Goal: Find contact information: Find contact information

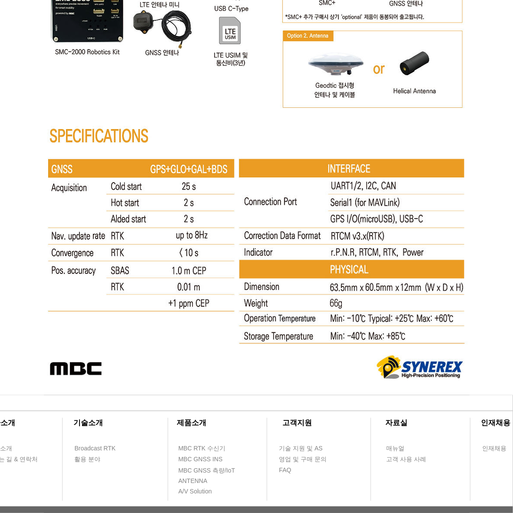
scroll to position [4500, 0]
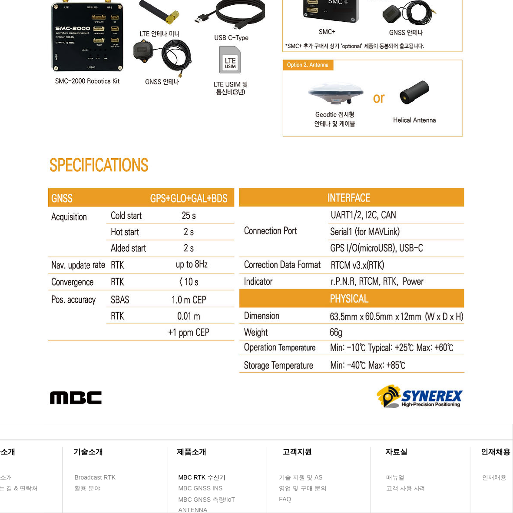
click at [201, 480] on span "MBC RTK 수신기" at bounding box center [202, 477] width 47 height 9
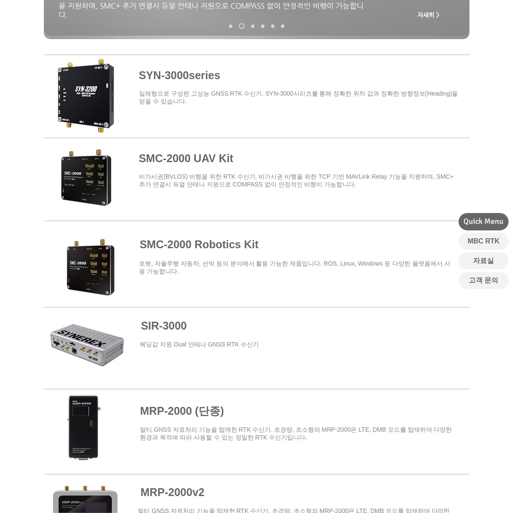
scroll to position [326, 0]
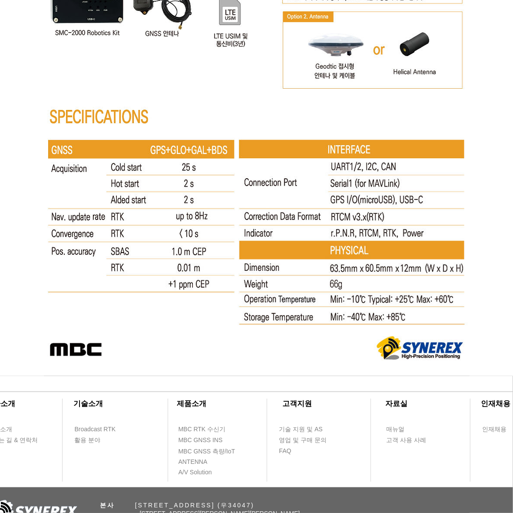
scroll to position [4640, 0]
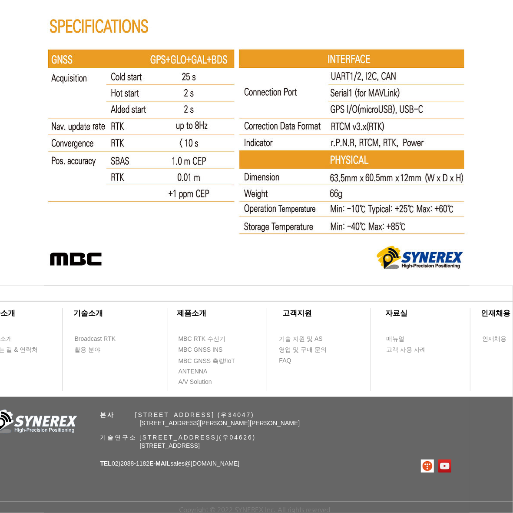
drag, startPoint x: 307, startPoint y: 443, endPoint x: 142, endPoint y: 437, distance: 164.9
click at [142, 437] on div "기술연구소 [STREET_ADDRESS] TEL 02)[PHONE_NUMBER] E-MAIL sales @[DOMAIN_NAME]" at bounding box center [218, 441] width 468 height 64
click at [142, 437] on span "기술연구소 [STREET_ADDRESS](우04626)" at bounding box center [178, 437] width 156 height 7
drag, startPoint x: 143, startPoint y: 414, endPoint x: 319, endPoint y: 424, distance: 176.4
click at [319, 424] on div "​회사소개 ​기술소개 회사 소개 Broadcast RTK 오시는 길 & 연락처 활용 분야 ​제품소개 ​고객지원 ​자료실 ​인재채용 MBC RT…" at bounding box center [256, 399] width 513 height 227
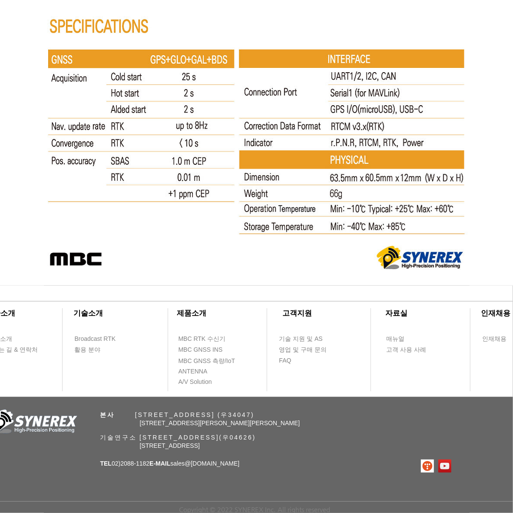
click at [319, 424] on p "[STREET_ADDRESS][PERSON_NAME][PERSON_NAME]" at bounding box center [259, 423] width 239 height 9
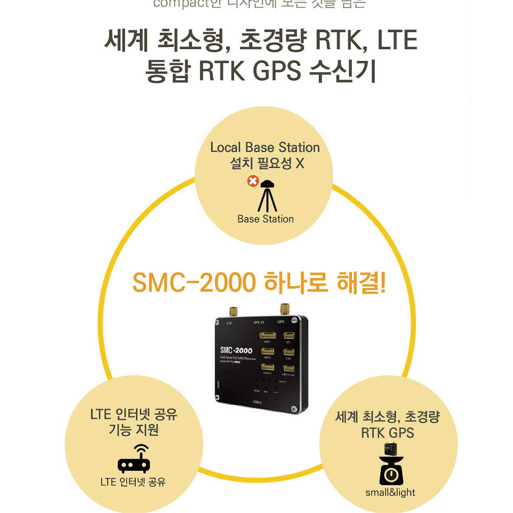
scroll to position [2293, 0]
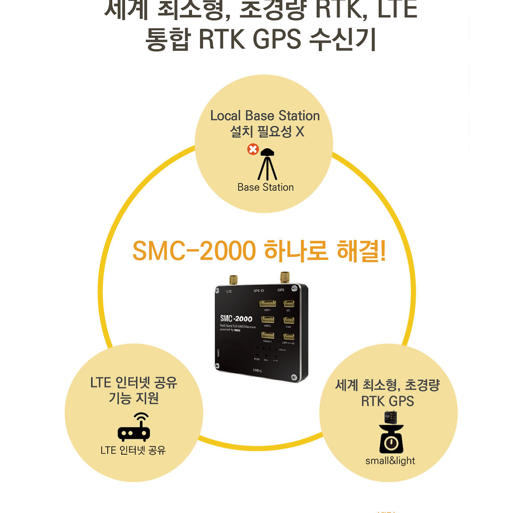
drag, startPoint x: 388, startPoint y: 203, endPoint x: 397, endPoint y: 46, distance: 157.2
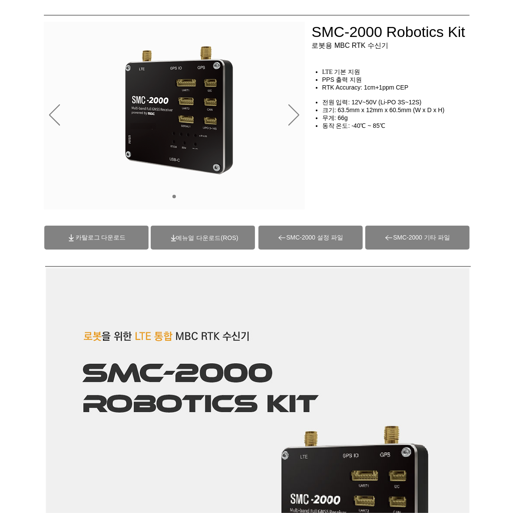
scroll to position [0, 0]
